Goal: Information Seeking & Learning: Learn about a topic

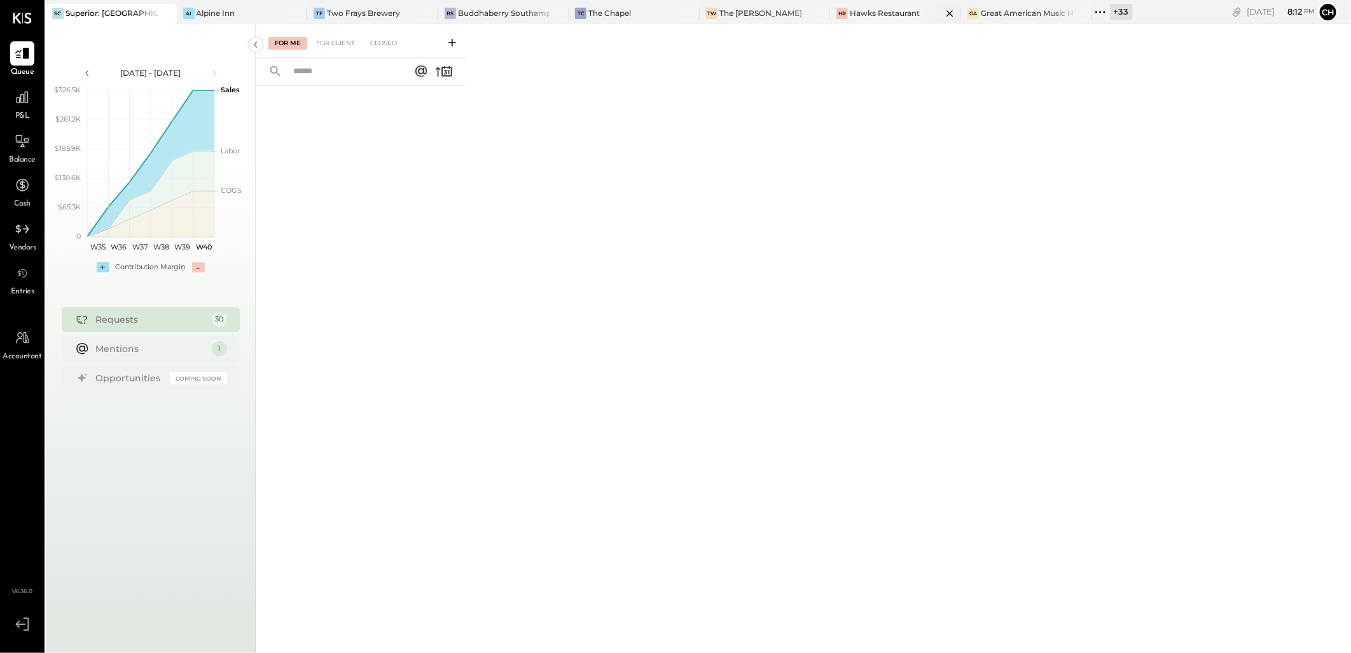
click at [872, 10] on div "Hawks Restaurant" at bounding box center [885, 13] width 70 height 11
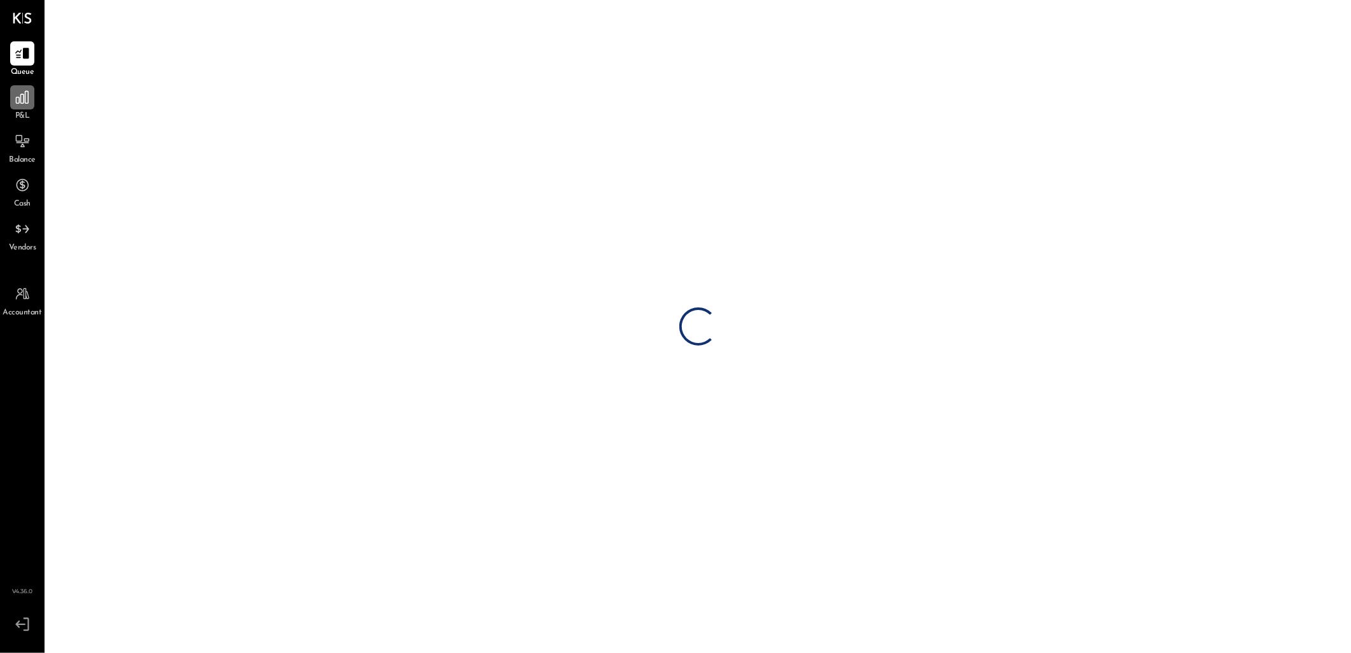
click at [14, 102] on icon at bounding box center [22, 97] width 17 height 17
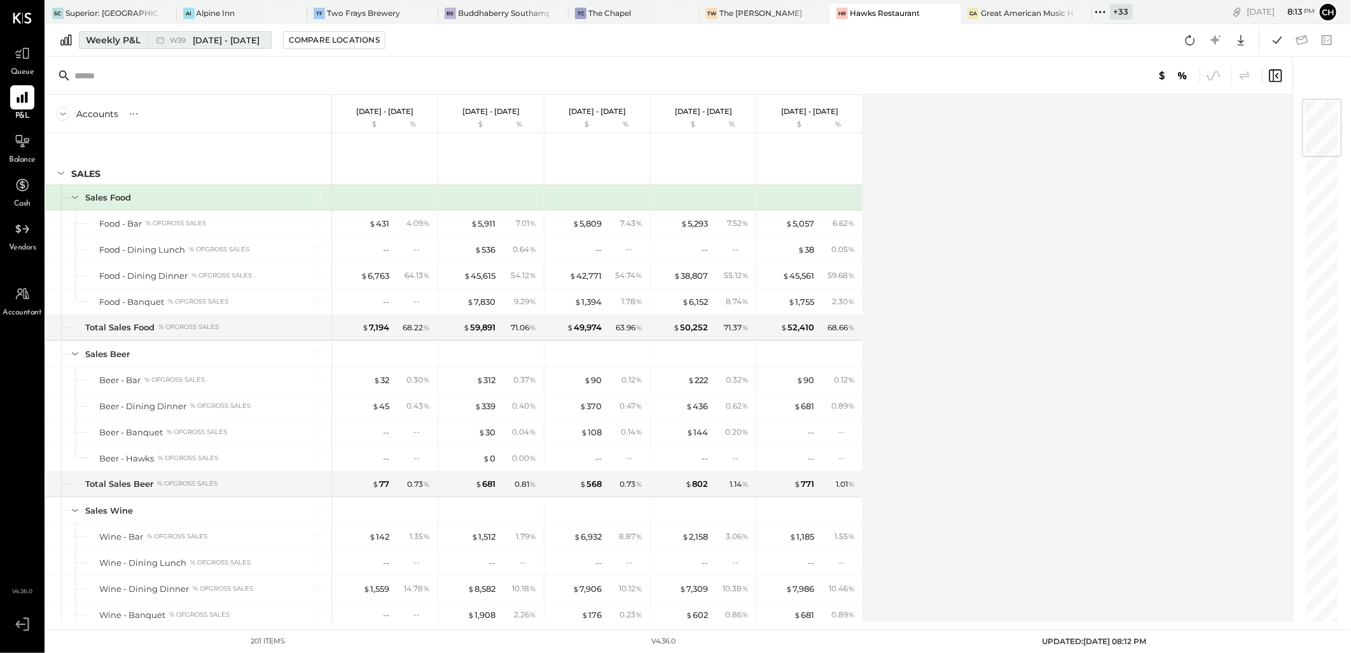
click at [118, 37] on div "Weekly P&L" at bounding box center [113, 40] width 55 height 13
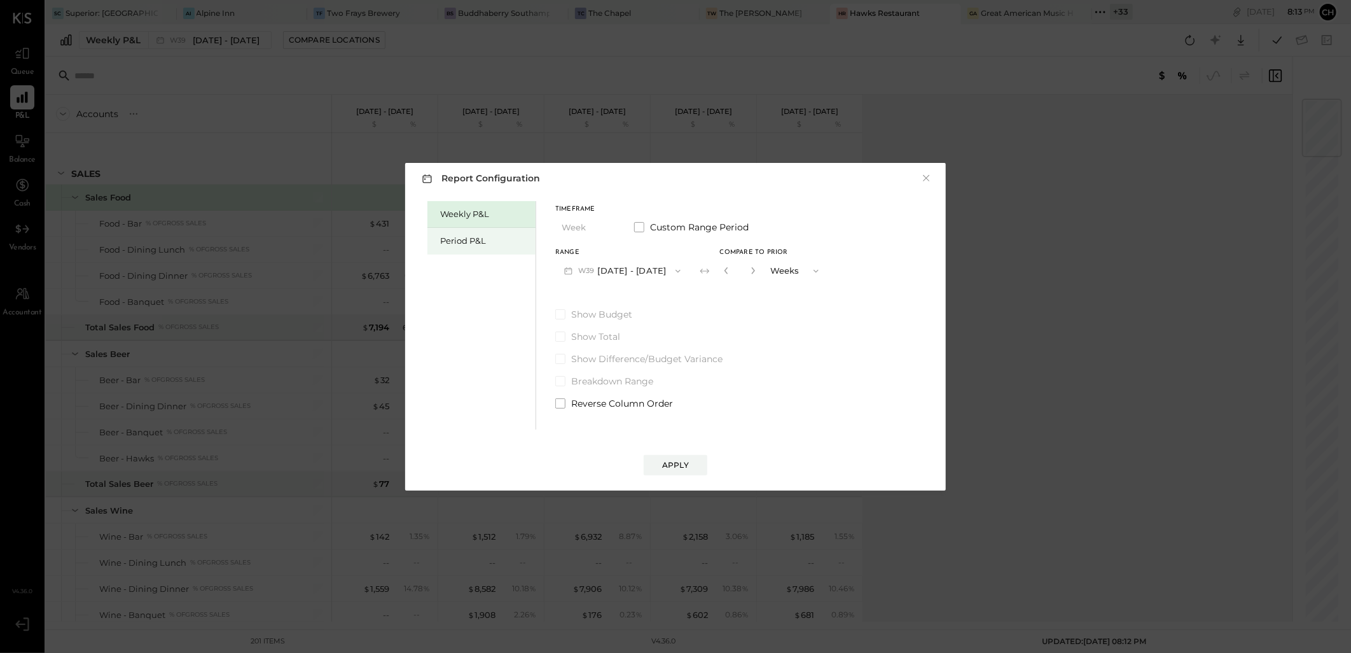
click at [447, 240] on div "Period P&L" at bounding box center [484, 241] width 89 height 12
click at [671, 270] on icon "button" at bounding box center [676, 271] width 10 height 10
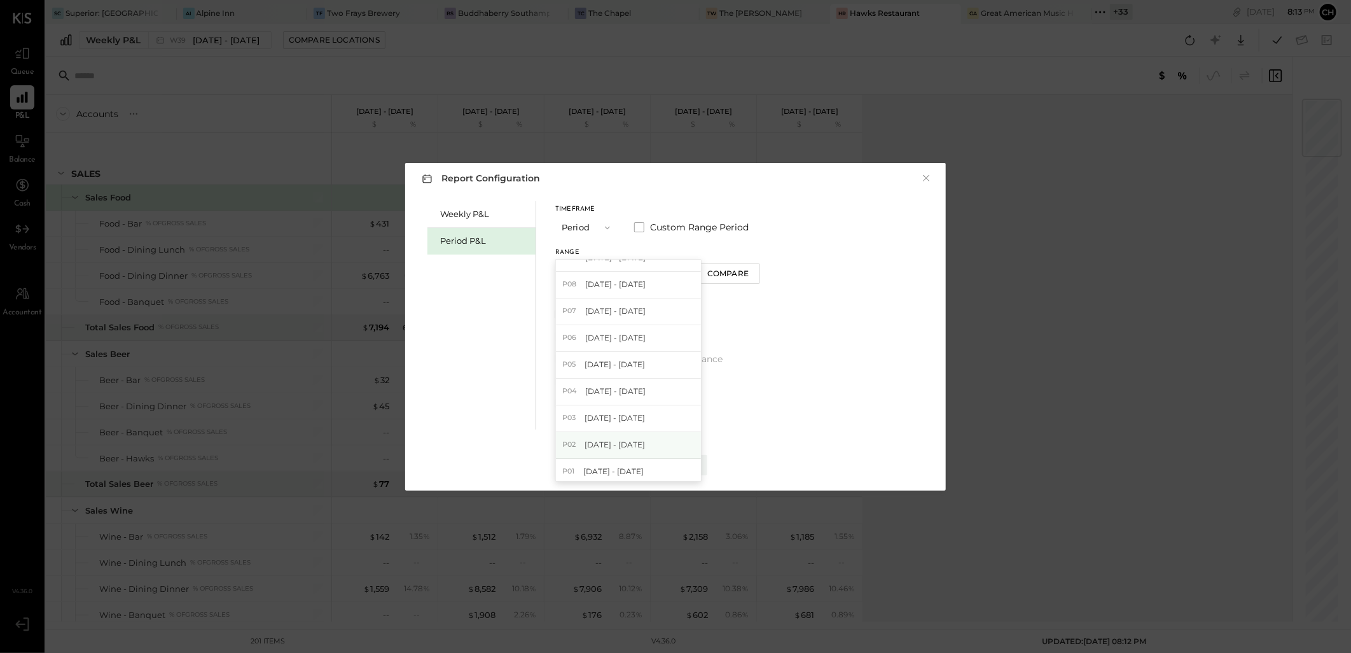
scroll to position [19, 0]
click at [603, 462] on span "[DATE] - [DATE]" at bounding box center [613, 466] width 60 height 11
click at [747, 274] on div "Compare" at bounding box center [725, 273] width 41 height 11
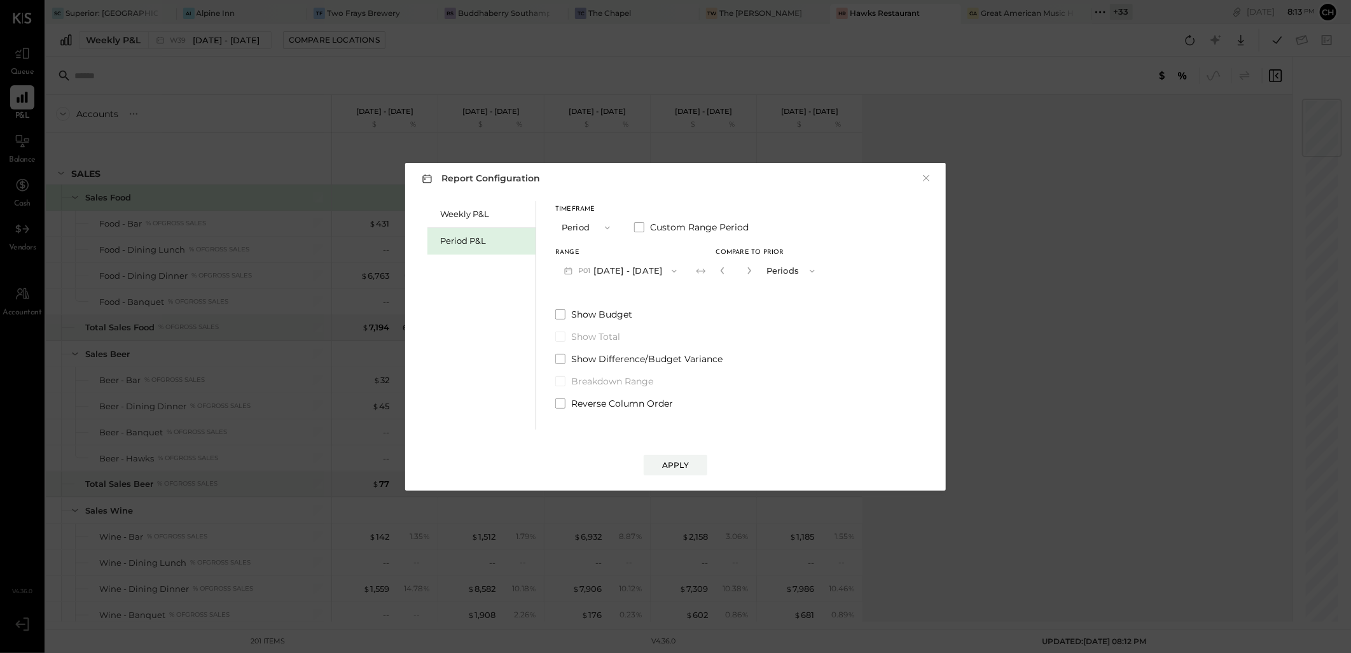
click at [754, 266] on button "button" at bounding box center [749, 270] width 10 height 14
click at [754, 267] on button "button" at bounding box center [749, 270] width 10 height 14
click at [754, 268] on button "button" at bounding box center [749, 270] width 10 height 14
click at [753, 268] on icon "button" at bounding box center [750, 271] width 8 height 8
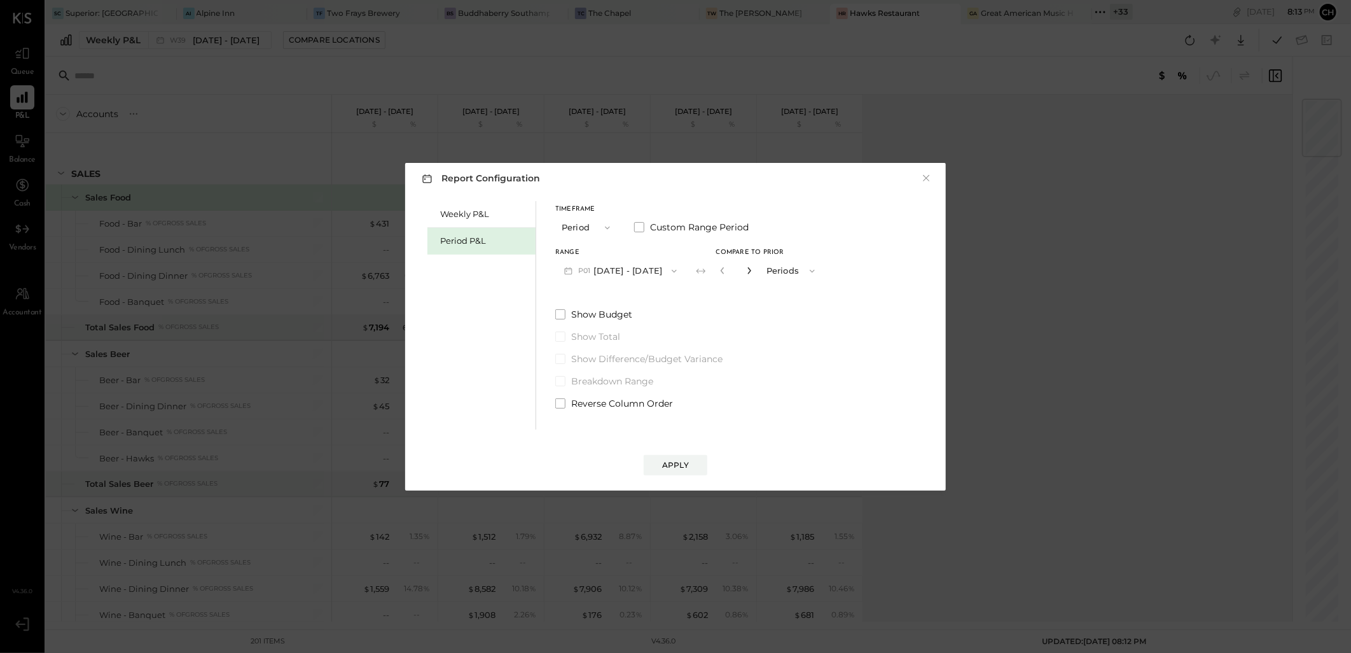
type input "*"
click at [665, 467] on div "Apply" at bounding box center [675, 464] width 27 height 11
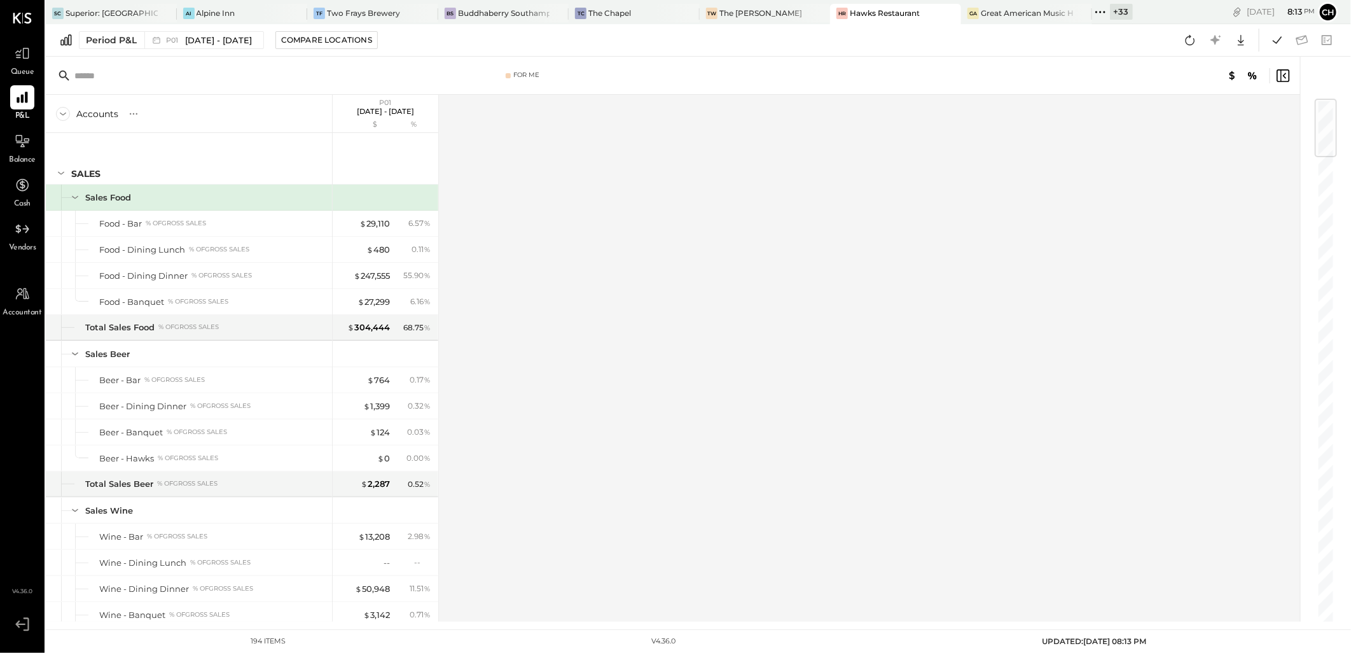
drag, startPoint x: 501, startPoint y: 389, endPoint x: 1025, endPoint y: 398, distance: 524.3
click at [1025, 398] on div "Accounts S % GL P01 [DATE] - [DATE] $ % SALES Sales Food Food - Bar % of GROSS …" at bounding box center [674, 358] width 1256 height 527
click at [101, 45] on div "Period P&L" at bounding box center [111, 40] width 51 height 13
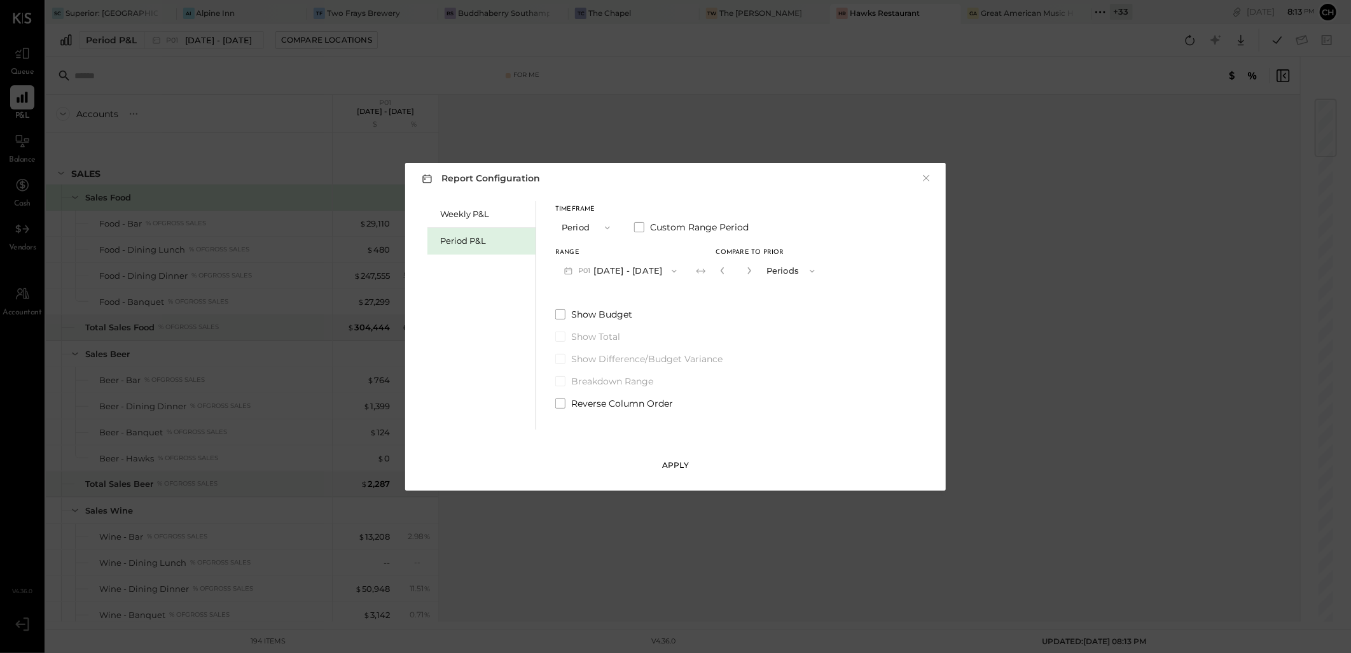
click at [673, 462] on div "Apply" at bounding box center [675, 464] width 27 height 11
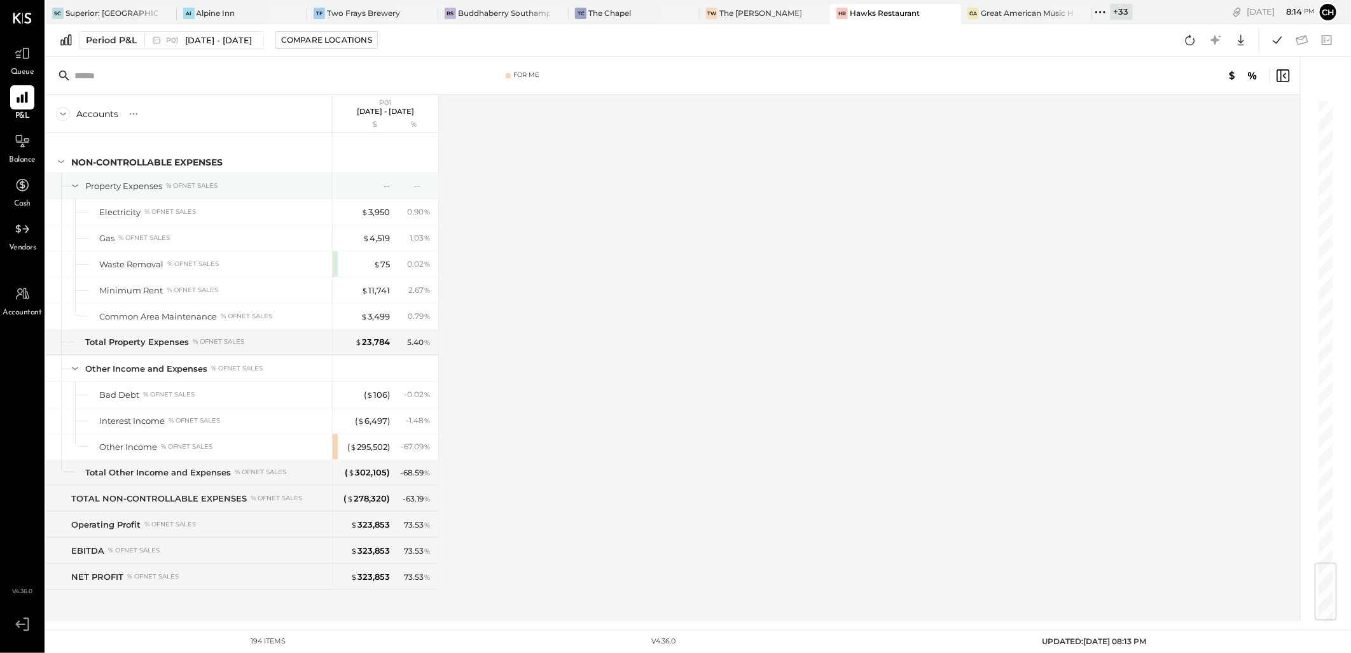
scroll to position [3675, 0]
